Goal: Task Accomplishment & Management: Manage account settings

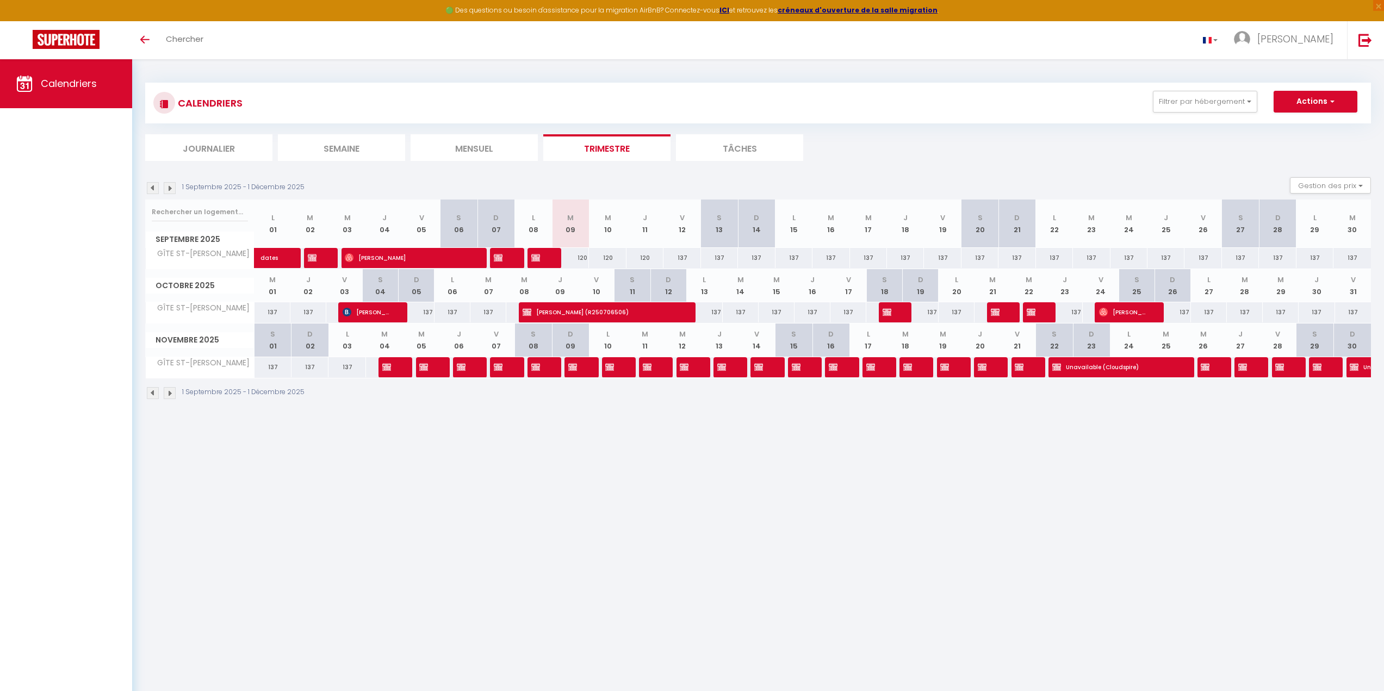
select select
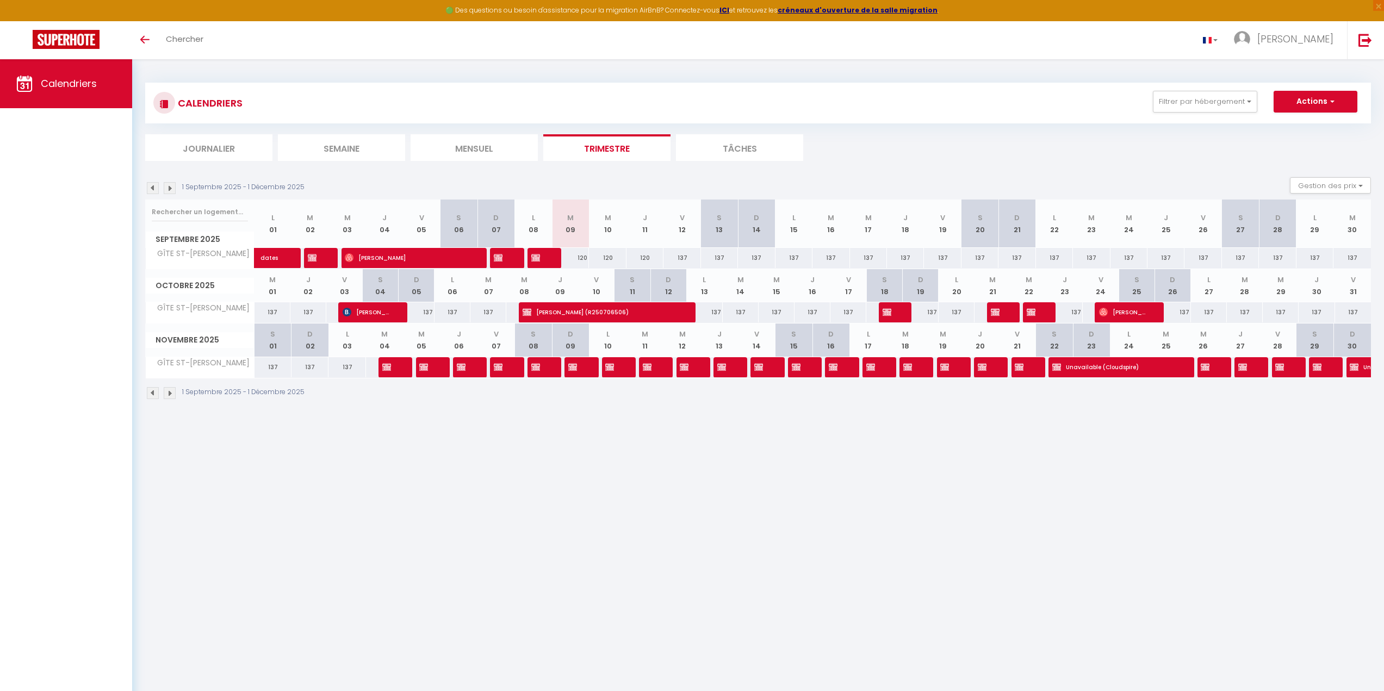
select select
click at [892, 312] on span "dates" at bounding box center [888, 312] width 13 height 21
select select "OK"
select select "KO"
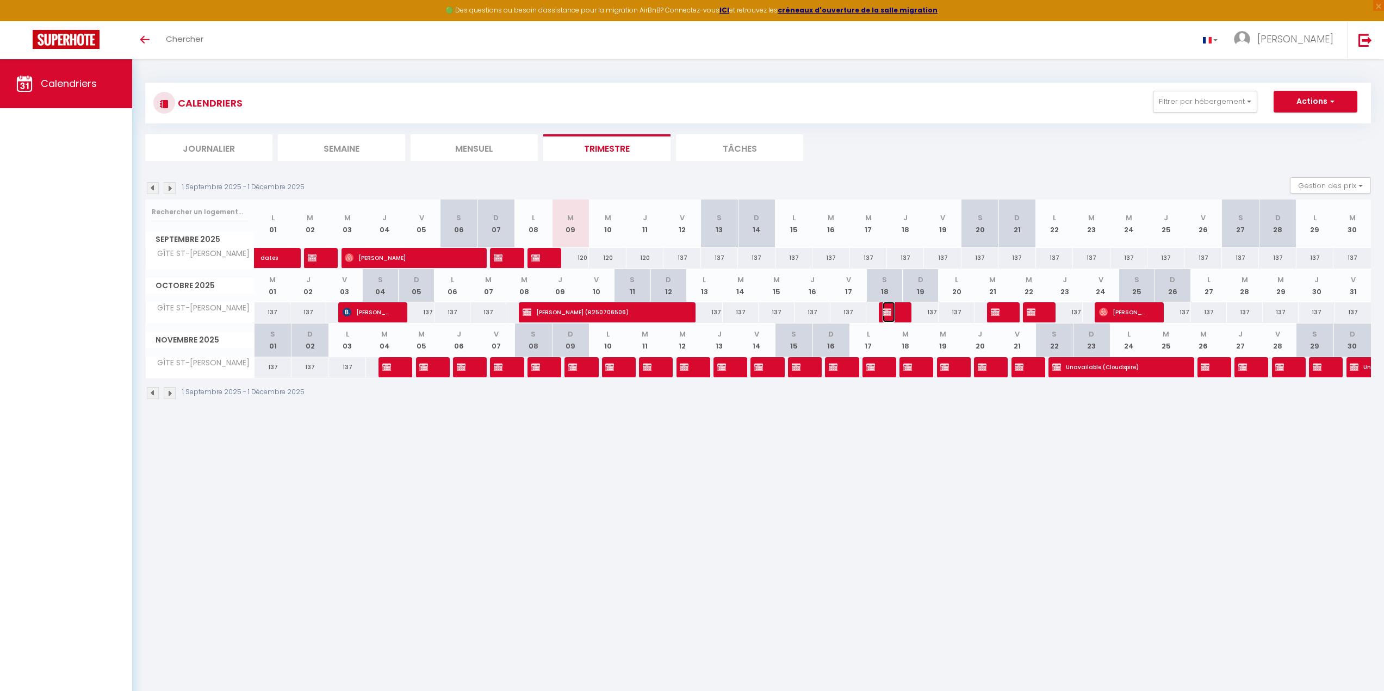
select select "0"
select select "1"
select select
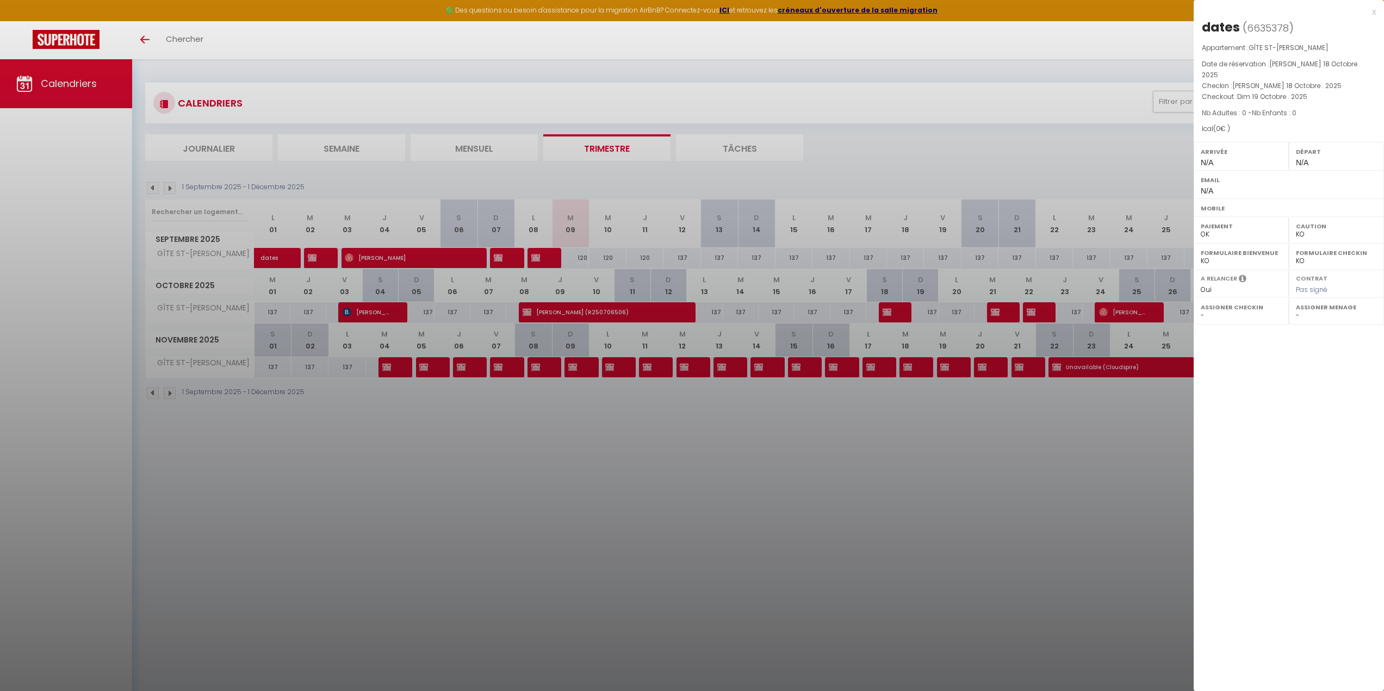
click at [1369, 12] on div "x" at bounding box center [1284, 11] width 182 height 13
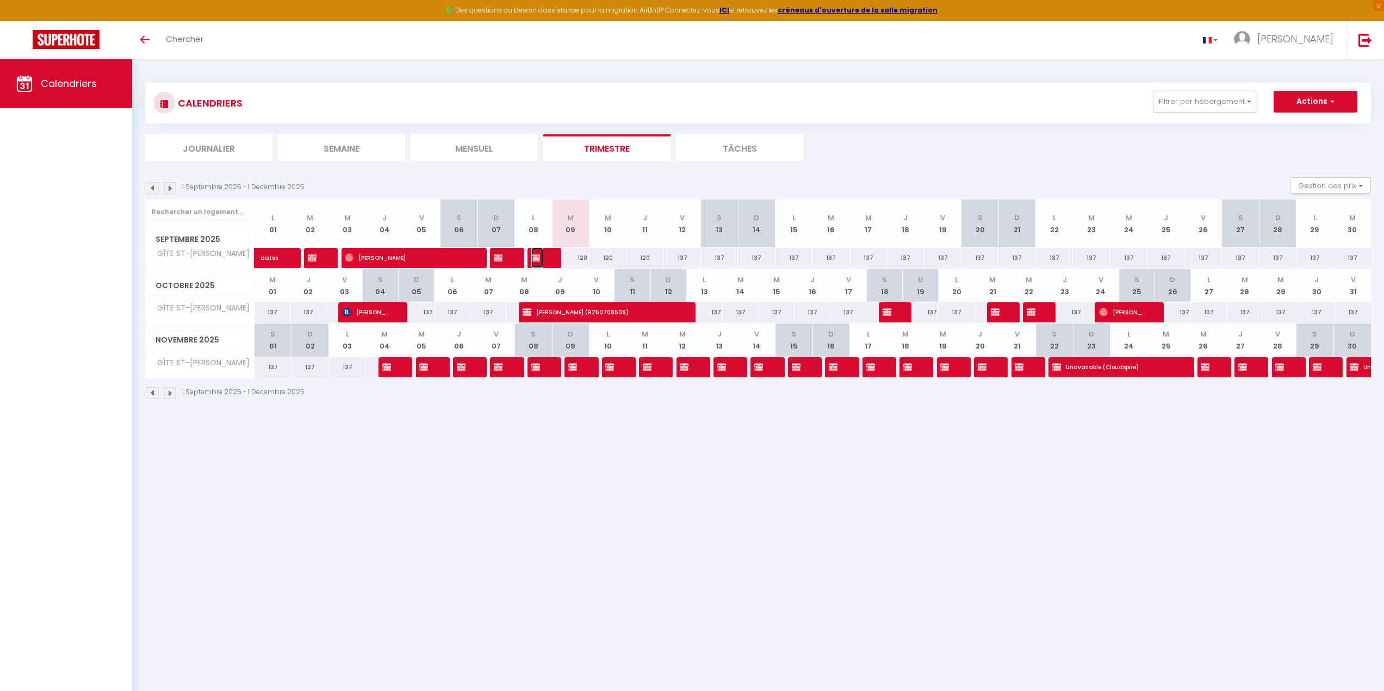
click at [543, 260] on span "dates" at bounding box center [537, 257] width 13 height 21
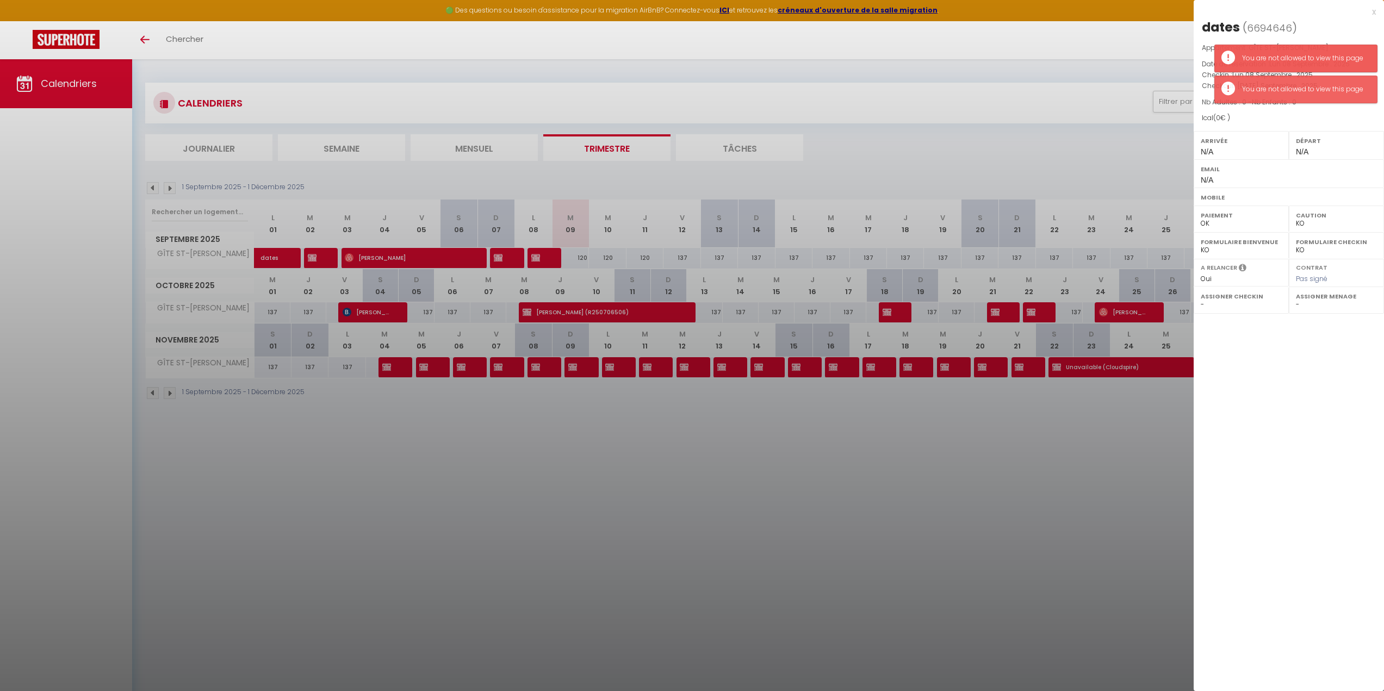
click at [1369, 10] on div "x" at bounding box center [1284, 11] width 182 height 13
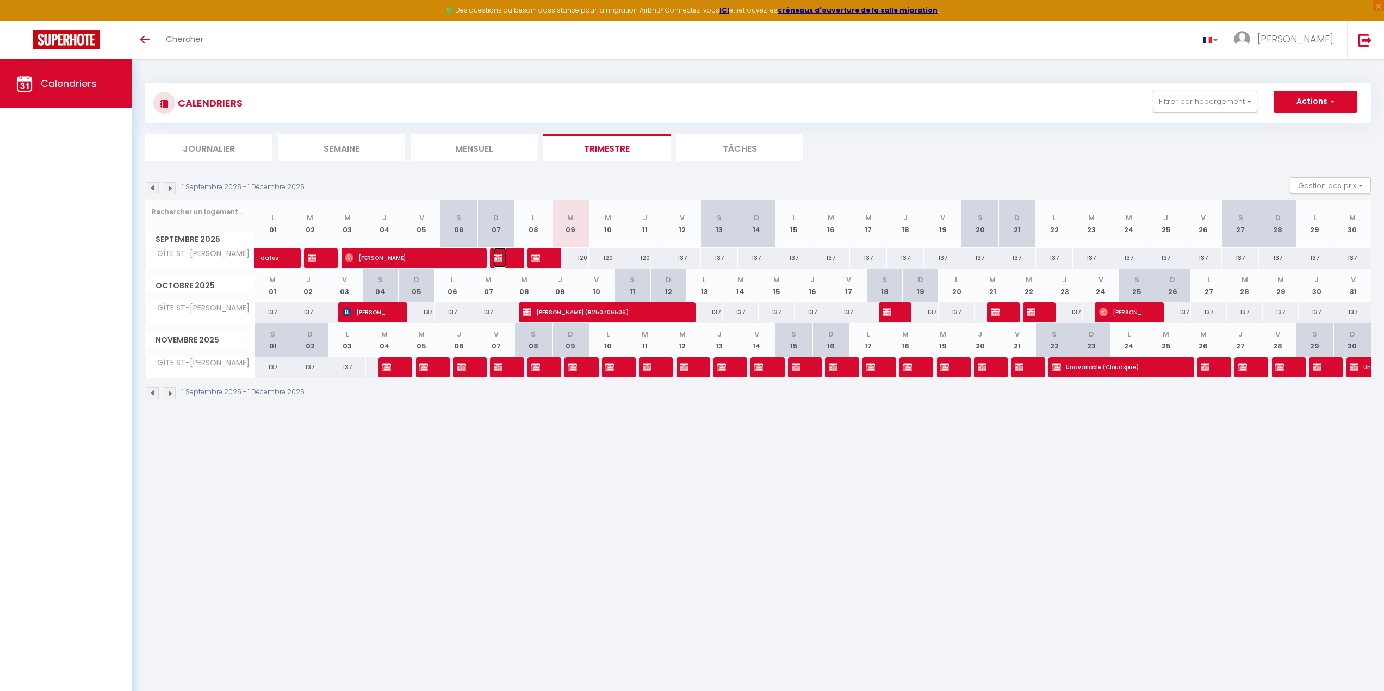
click at [505, 261] on span "dates" at bounding box center [500, 257] width 13 height 21
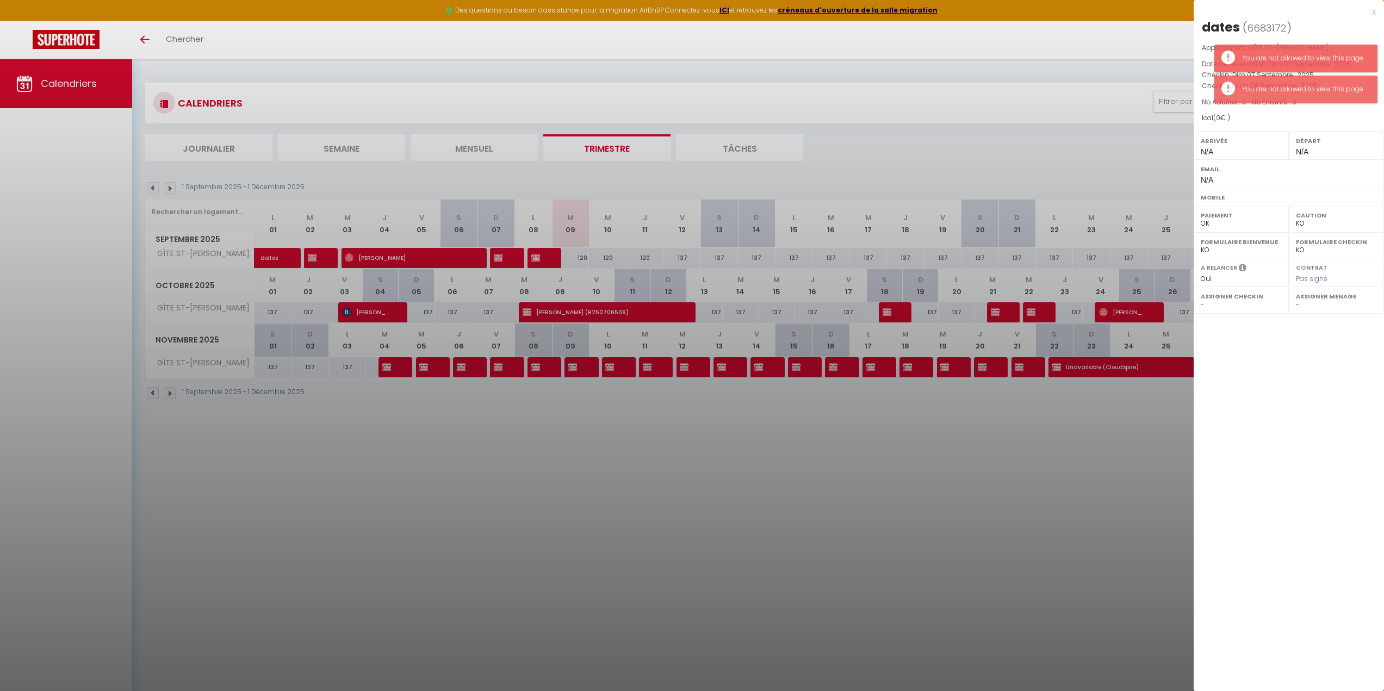
click at [1374, 10] on div "x" at bounding box center [1284, 11] width 182 height 13
